Goal: Task Accomplishment & Management: Use online tool/utility

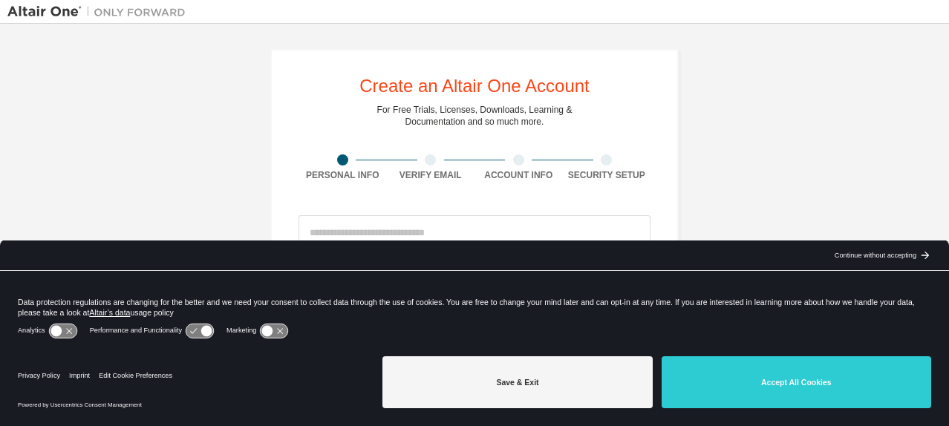
drag, startPoint x: 521, startPoint y: 374, endPoint x: 470, endPoint y: 250, distance: 133.3
click at [521, 372] on button "Save & Exit" at bounding box center [518, 383] width 270 height 52
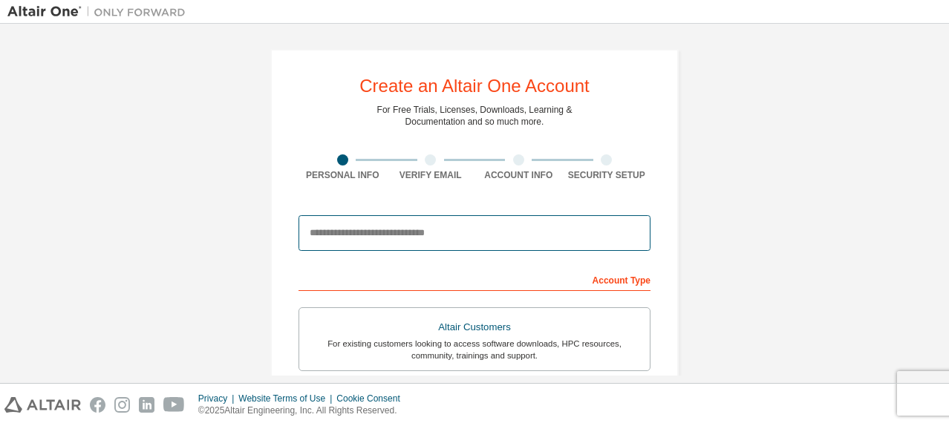
click at [459, 224] on input "email" at bounding box center [475, 233] width 352 height 36
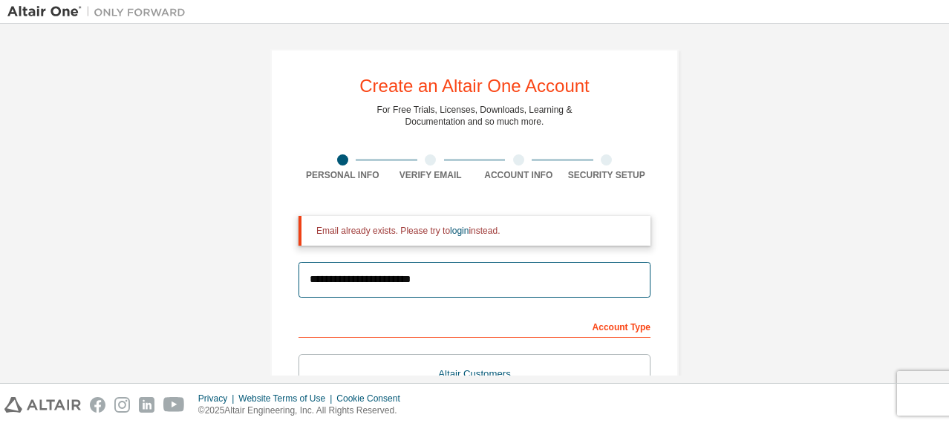
scroll to position [74, 0]
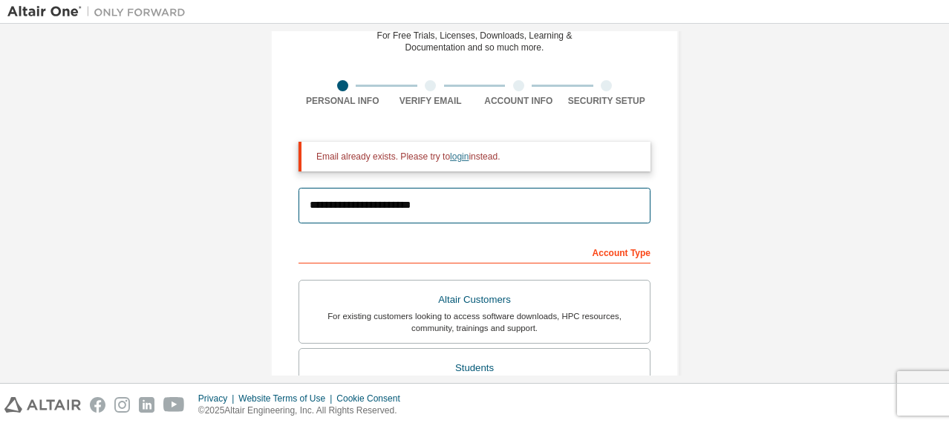
type input "**********"
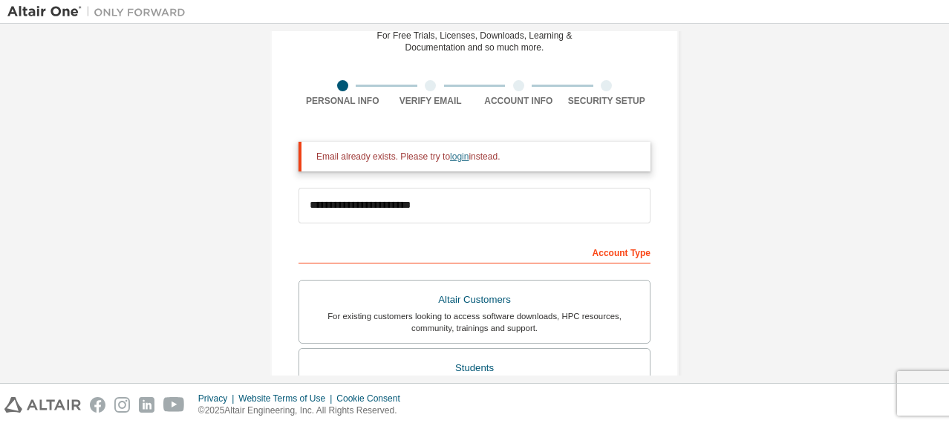
click at [459, 154] on link "login" at bounding box center [459, 157] width 19 height 10
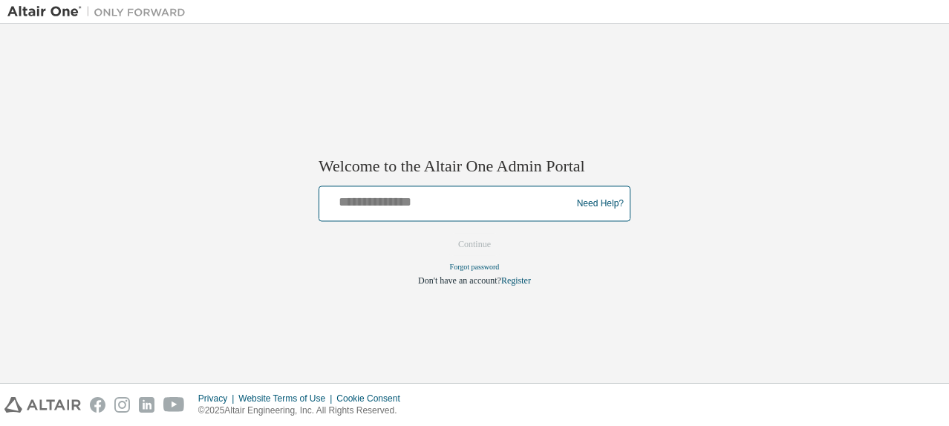
click at [430, 207] on input "text" at bounding box center [447, 201] width 244 height 22
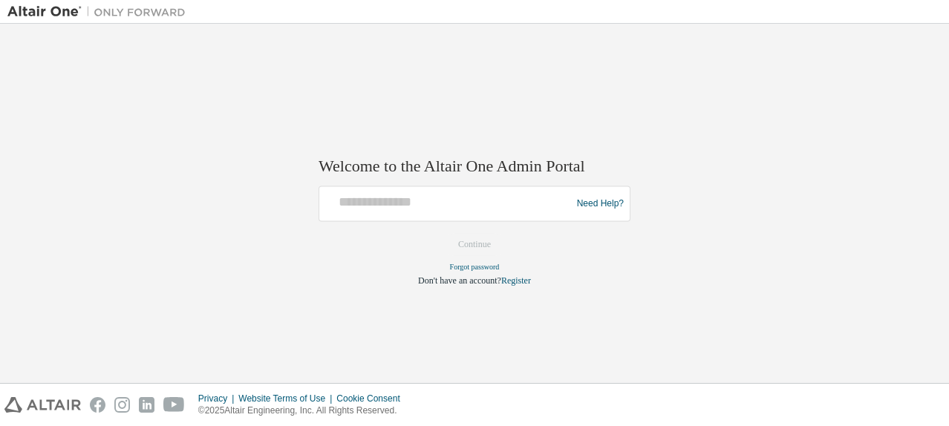
click at [267, 146] on div "Welcome to the Altair One Admin Portal Need Help? Please make sure that you pro…" at bounding box center [474, 203] width 935 height 345
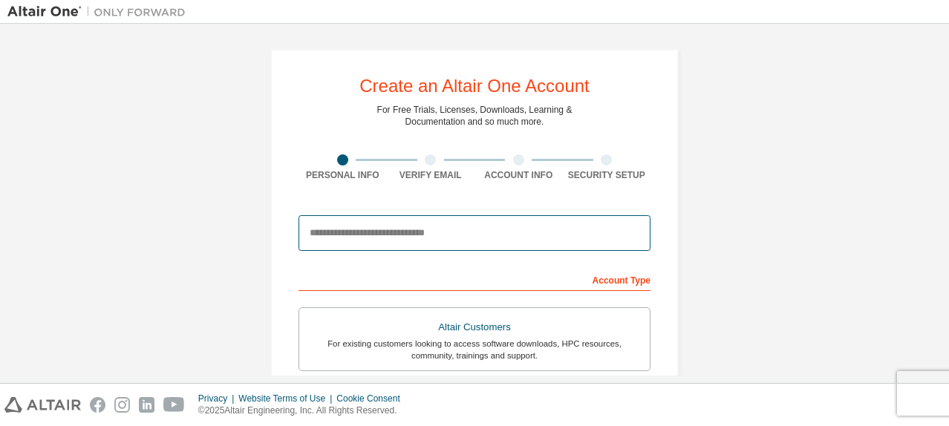
click at [336, 232] on input "email" at bounding box center [475, 233] width 352 height 36
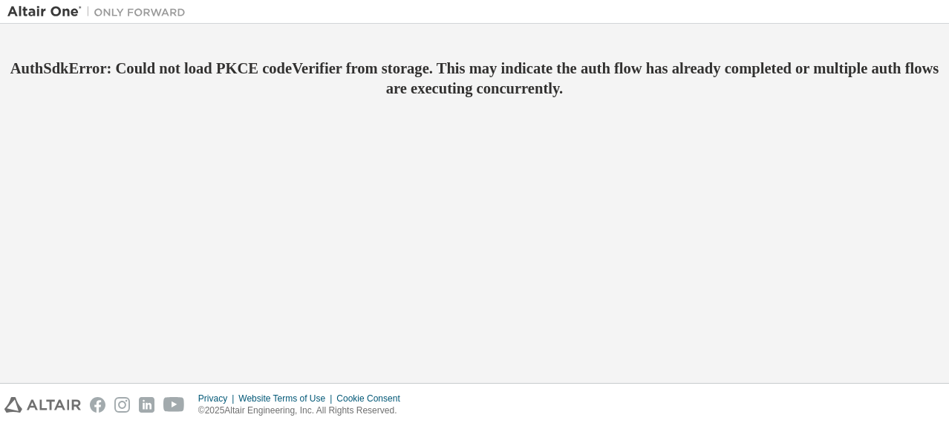
click at [42, 10] on img at bounding box center [100, 11] width 186 height 15
click at [536, 85] on h2 "AuthSdkError: Could not load PKCE codeVerifier from storage. This may indicate …" at bounding box center [474, 78] width 935 height 39
click at [50, 8] on img at bounding box center [100, 11] width 186 height 15
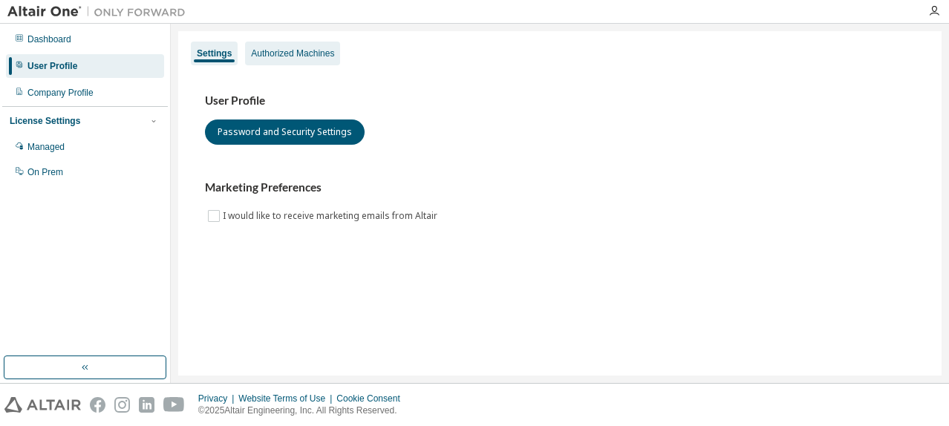
click at [280, 48] on div "Authorized Machines" at bounding box center [292, 54] width 83 height 12
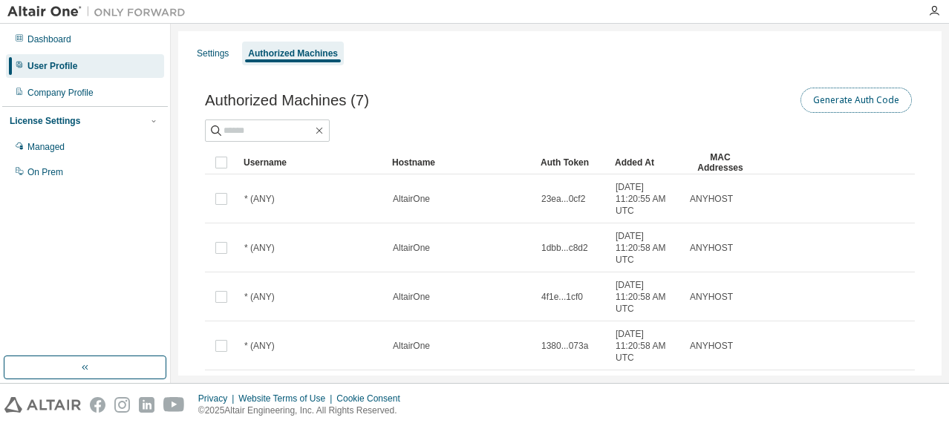
click at [807, 106] on button "Generate Auth Code" at bounding box center [856, 100] width 111 height 25
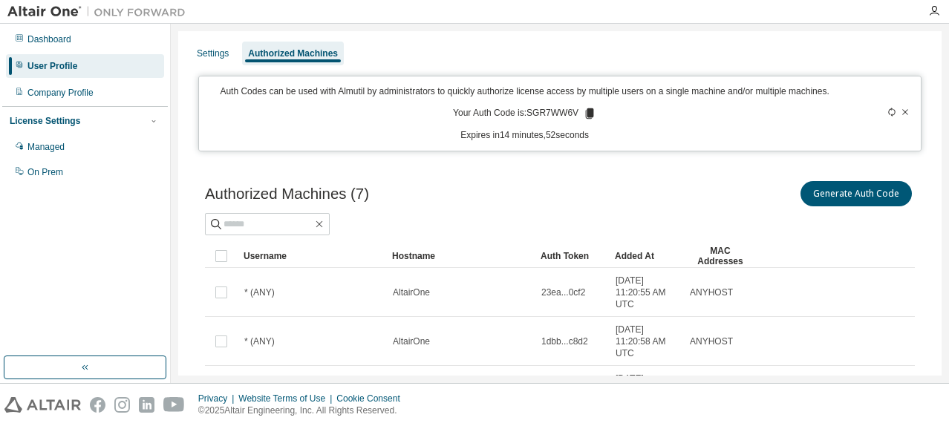
click at [586, 111] on icon at bounding box center [590, 113] width 8 height 10
